Goal: Navigation & Orientation: Find specific page/section

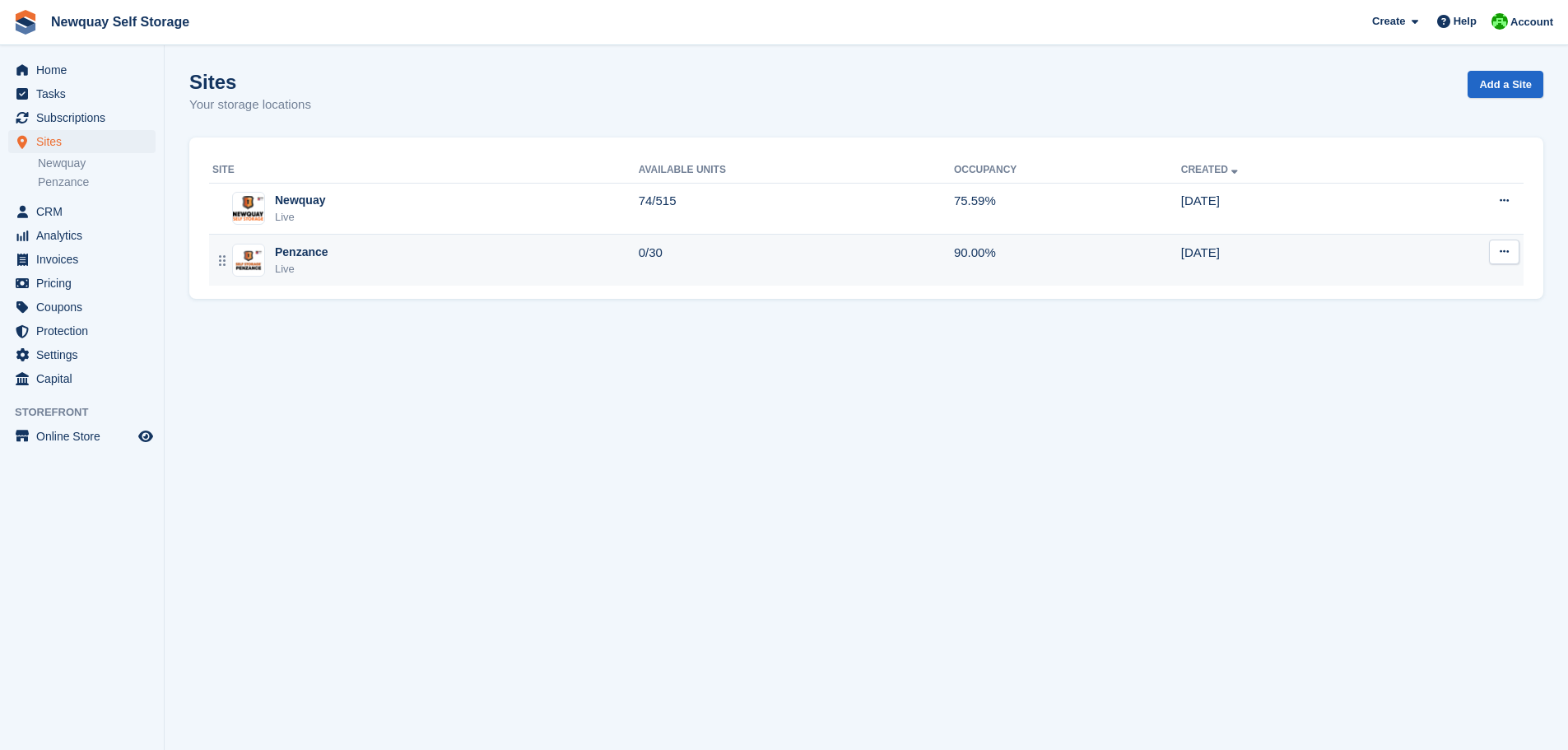
click at [306, 257] on div "Penzance" at bounding box center [302, 253] width 53 height 17
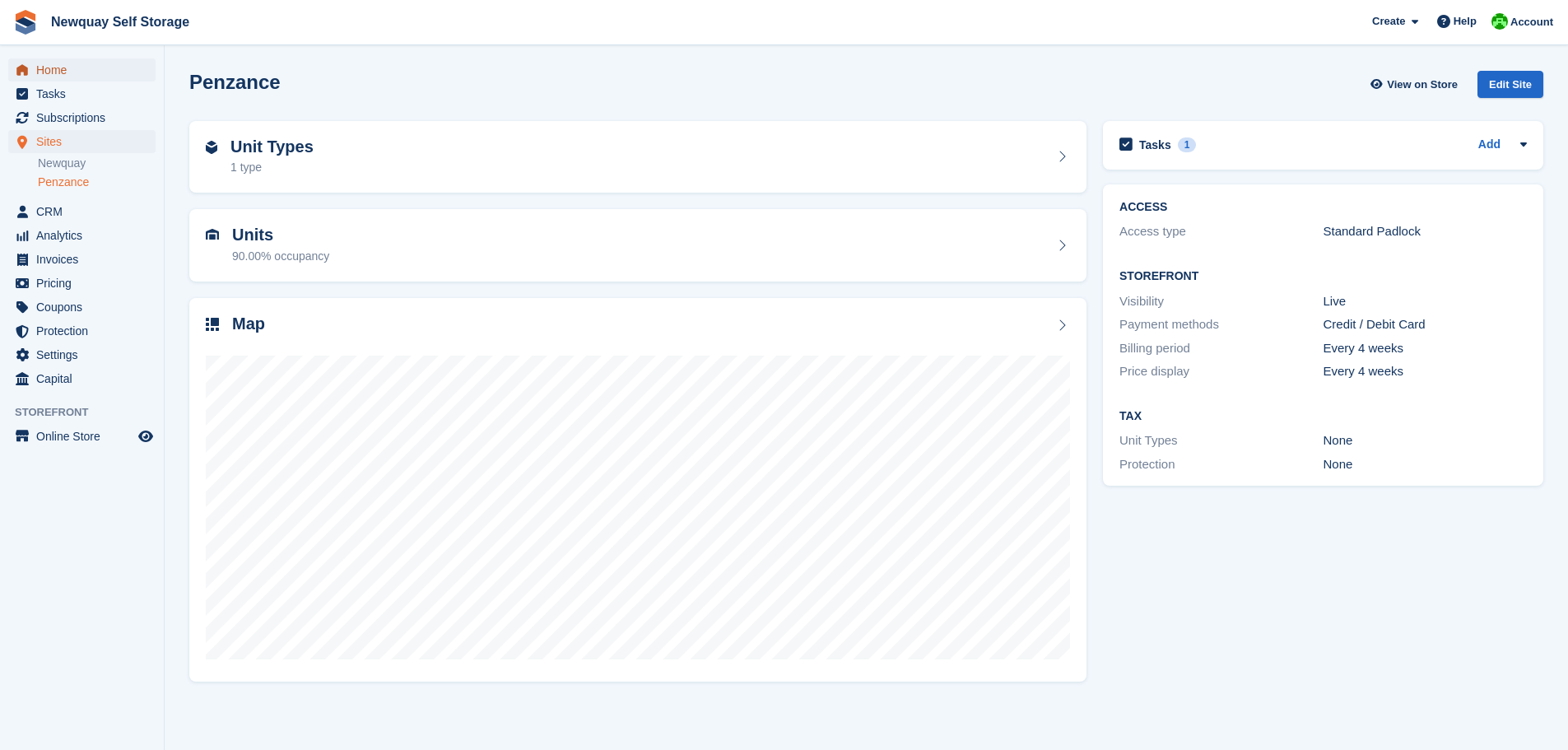
click at [59, 71] on span "Home" at bounding box center [85, 70] width 99 height 23
